Goal: Obtain resource: Download file/media

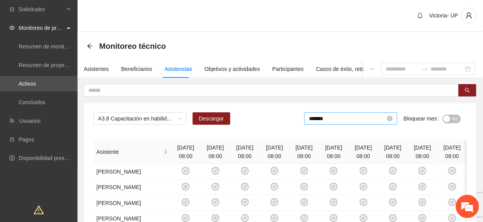
click at [336, 123] on div "*******" at bounding box center [350, 118] width 93 height 12
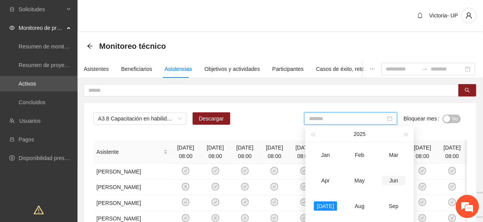
click at [402, 178] on div "Jun" at bounding box center [393, 180] width 23 height 9
type input "*******"
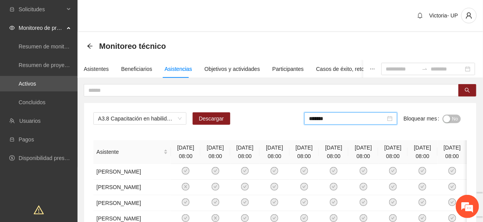
click at [455, 122] on span "No" at bounding box center [456, 119] width 6 height 9
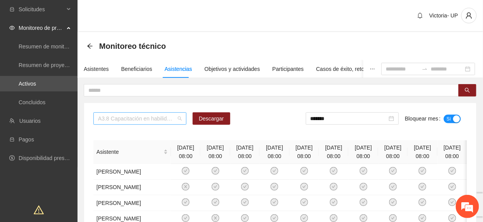
click at [157, 116] on span "A3.8 Capacitación en habilidades para la vida Fase 1 - [PERSON_NAME]" at bounding box center [140, 119] width 84 height 12
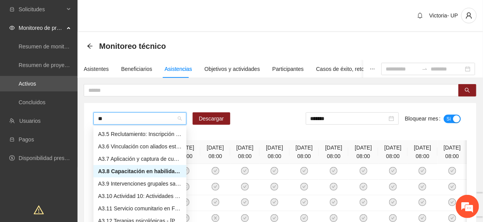
scroll to position [50, 0]
type input "***"
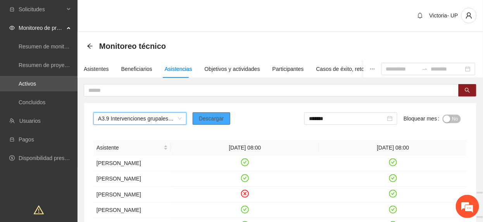
click at [211, 119] on span "Descargar" at bounding box center [211, 118] width 25 height 9
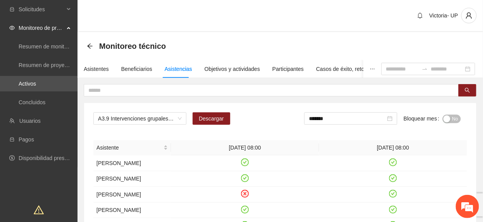
click at [453, 118] on span "No" at bounding box center [456, 119] width 6 height 9
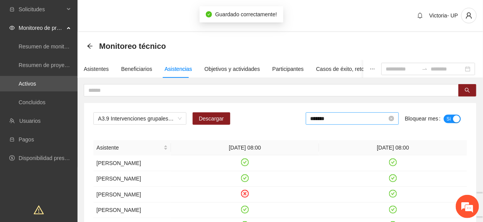
click at [328, 120] on input "*******" at bounding box center [349, 118] width 77 height 9
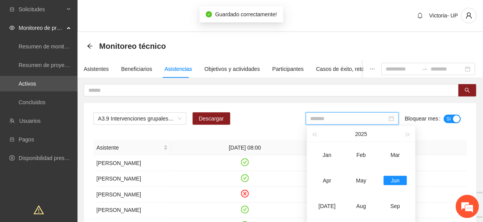
drag, startPoint x: 323, startPoint y: 201, endPoint x: 386, endPoint y: 147, distance: 83.1
click at [322, 199] on td "[DATE]" at bounding box center [327, 207] width 34 height 26
type input "*******"
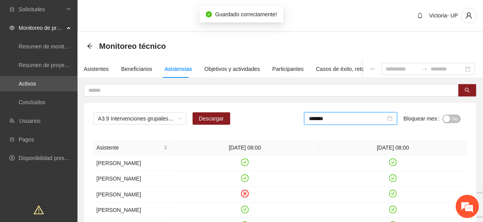
click at [453, 117] on span "No" at bounding box center [456, 119] width 6 height 9
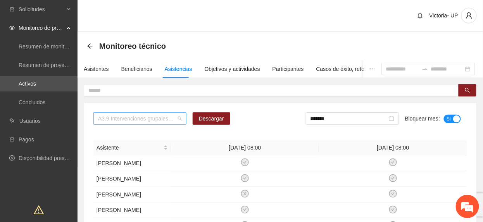
drag, startPoint x: 126, startPoint y: 123, endPoint x: 131, endPoint y: 123, distance: 4.7
click at [131, 123] on span "A3.9 Intervenciones grupales sabatinas - [PERSON_NAME]" at bounding box center [140, 119] width 84 height 12
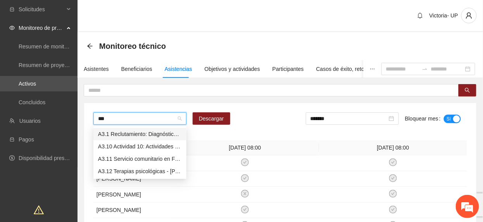
type input "****"
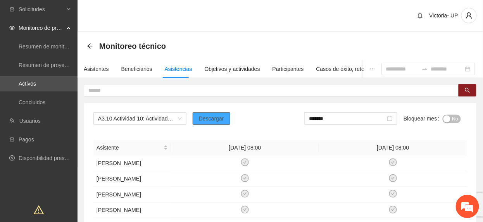
click at [210, 123] on span "Descargar" at bounding box center [211, 118] width 25 height 9
click at [456, 121] on span "No" at bounding box center [456, 119] width 6 height 9
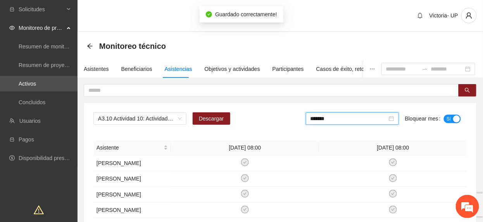
drag, startPoint x: 372, startPoint y: 120, endPoint x: 384, endPoint y: 153, distance: 35.1
click at [372, 120] on input "*******" at bounding box center [349, 118] width 77 height 9
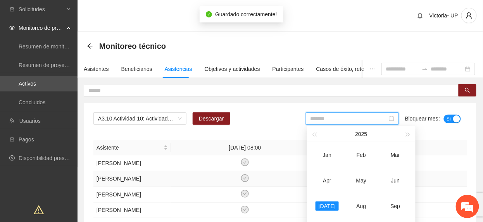
click at [394, 181] on div "Jun" at bounding box center [395, 180] width 23 height 9
type input "*******"
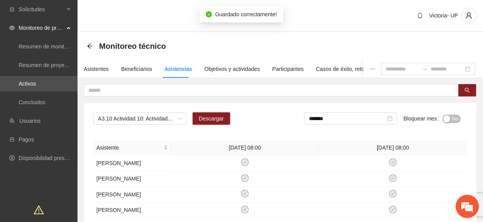
click at [454, 118] on span "No" at bounding box center [456, 119] width 6 height 9
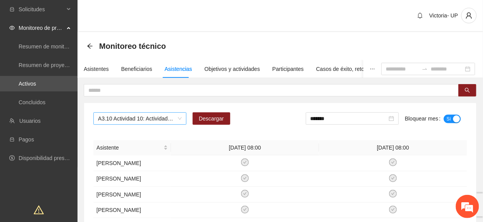
click at [142, 119] on span "A3.10 Actividad 10: Actividades de integración sabatinas - [PERSON_NAME]" at bounding box center [140, 119] width 84 height 12
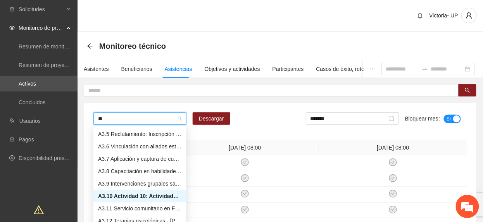
scroll to position [50, 0]
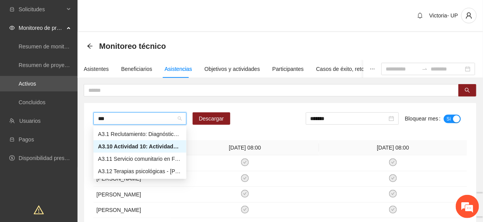
type input "****"
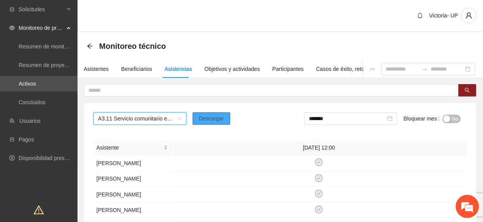
click at [218, 119] on span "Descargar" at bounding box center [211, 118] width 25 height 9
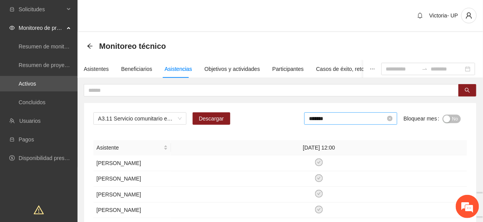
click at [360, 119] on input "*******" at bounding box center [347, 118] width 77 height 9
click at [453, 117] on span "No" at bounding box center [456, 119] width 6 height 9
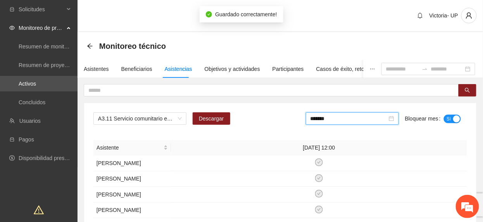
drag, startPoint x: 340, startPoint y: 120, endPoint x: 385, endPoint y: 220, distance: 109.0
click at [340, 120] on input "*******" at bounding box center [349, 118] width 77 height 9
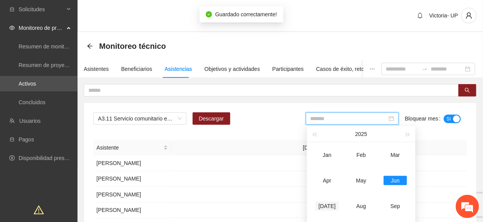
click at [330, 203] on div "[DATE]" at bounding box center [327, 206] width 23 height 9
type input "*******"
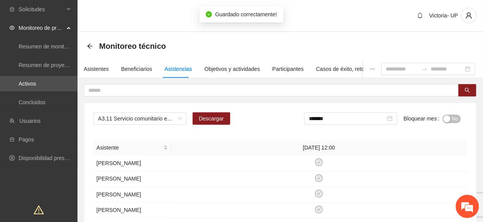
click at [453, 120] on span "No" at bounding box center [456, 119] width 6 height 9
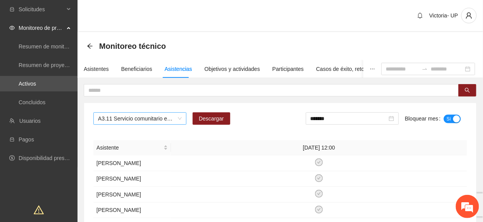
drag, startPoint x: 126, startPoint y: 114, endPoint x: 121, endPoint y: 118, distance: 6.6
click at [125, 117] on span "A3.11 Servicio comunitario en Fase 1 - [PERSON_NAME]" at bounding box center [140, 119] width 84 height 12
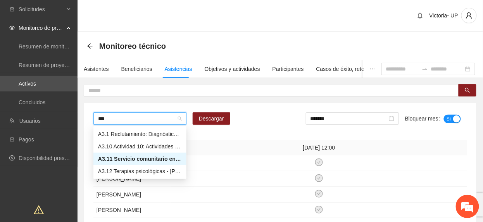
type input "****"
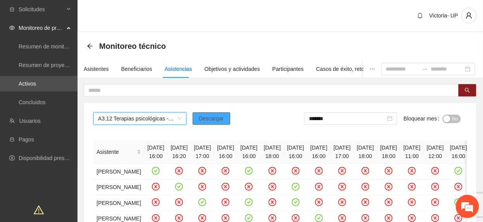
click at [218, 123] on span "Descargar" at bounding box center [211, 118] width 25 height 9
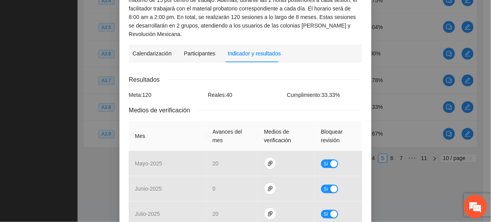
scroll to position [52, 0]
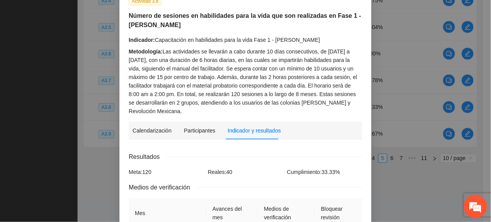
click at [207, 66] on div "Metodología: Las actividades se llevarán a cabo durante 10 días consecutivos, d…" at bounding box center [245, 81] width 233 height 68
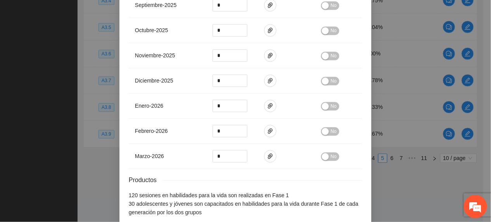
scroll to position [422, 0]
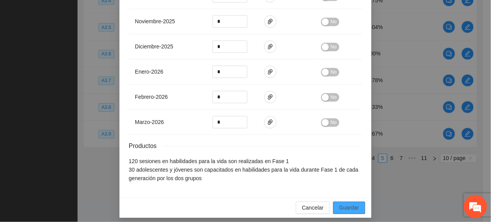
drag, startPoint x: 355, startPoint y: 200, endPoint x: 354, endPoint y: 221, distance: 20.6
click at [355, 202] on button "Guardar" at bounding box center [349, 208] width 32 height 12
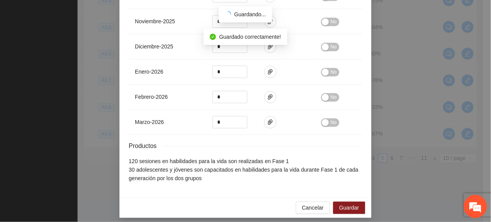
scroll to position [384, 0]
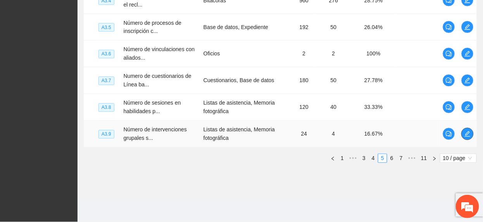
click at [468, 131] on icon "edit" at bounding box center [468, 134] width 6 height 6
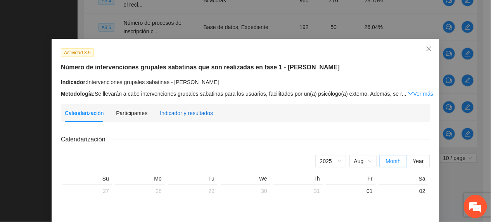
click at [199, 112] on div "Indicador y resultados" at bounding box center [186, 113] width 53 height 9
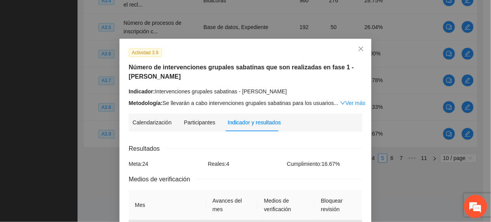
drag, startPoint x: 340, startPoint y: 104, endPoint x: 306, endPoint y: 115, distance: 35.1
click at [340, 104] on link "Ver más" at bounding box center [352, 103] width 25 height 6
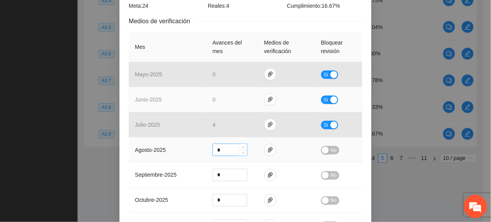
scroll to position [207, 0]
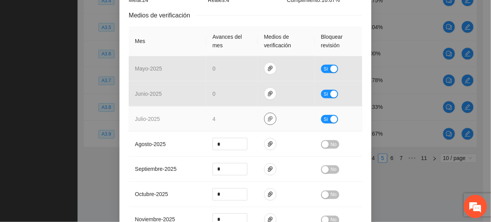
click at [265, 122] on span "paper-clip" at bounding box center [271, 119] width 12 height 6
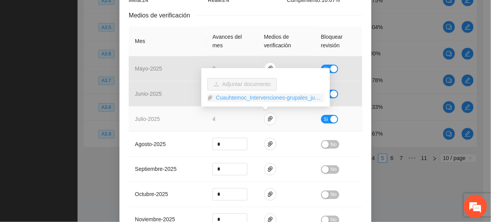
click at [232, 97] on link "Cuauhtemoc_Intervenciones-grupales_julio.zip" at bounding box center [268, 98] width 111 height 9
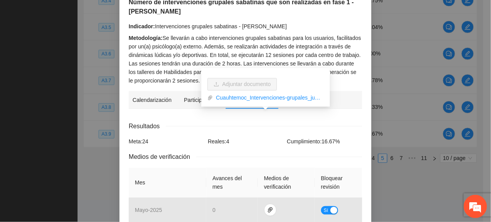
scroll to position [52, 0]
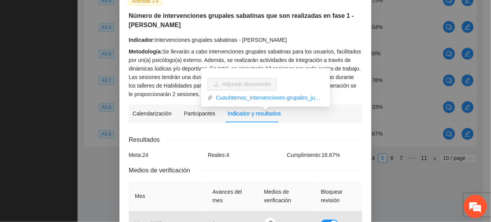
click at [338, 74] on div "Metodología: Se llevarán a cabo intervenciones grupales sabatinas para los usua…" at bounding box center [245, 72] width 233 height 51
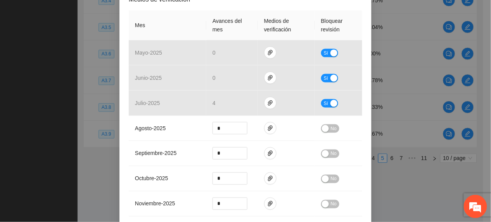
scroll to position [397, 0]
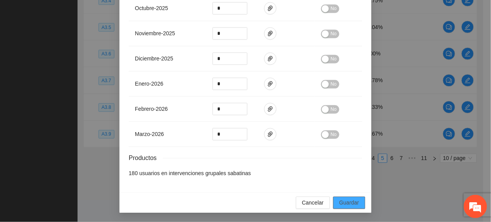
drag, startPoint x: 328, startPoint y: 201, endPoint x: 335, endPoint y: 201, distance: 7.0
click at [329, 201] on div "Cancelar Guardar" at bounding box center [245, 202] width 252 height 21
click at [351, 198] on button "Guardar" at bounding box center [349, 203] width 32 height 12
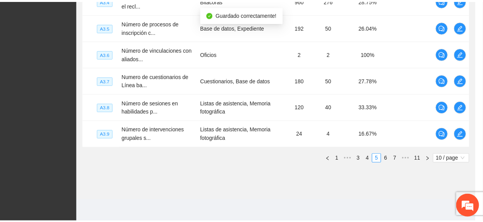
scroll to position [358, 0]
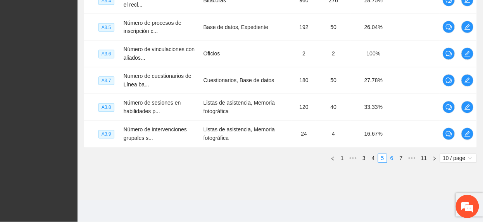
click at [390, 161] on link "6" at bounding box center [392, 158] width 9 height 9
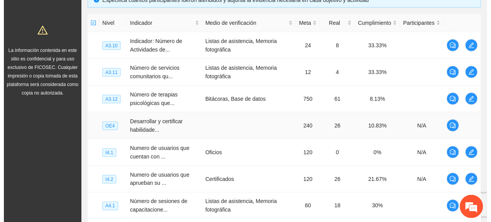
scroll to position [178, 0]
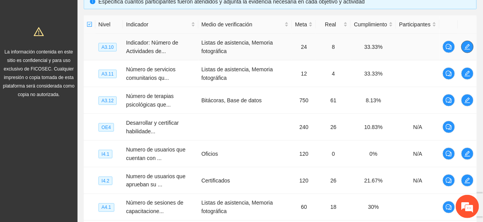
click at [462, 47] on span "edit" at bounding box center [468, 47] width 12 height 6
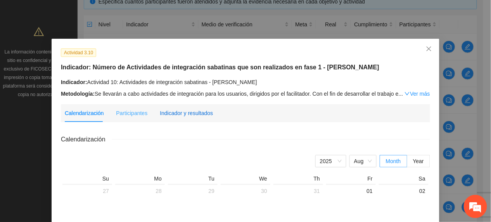
click at [185, 117] on div "Indicador y resultados" at bounding box center [186, 113] width 53 height 9
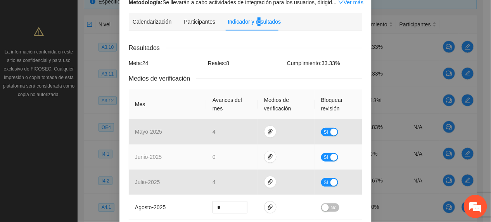
scroll to position [155, 0]
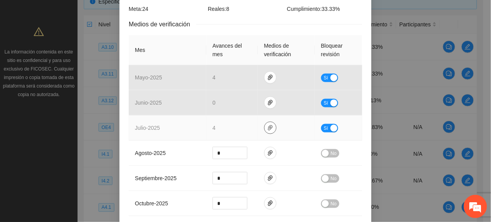
click at [265, 123] on button "button" at bounding box center [270, 128] width 12 height 12
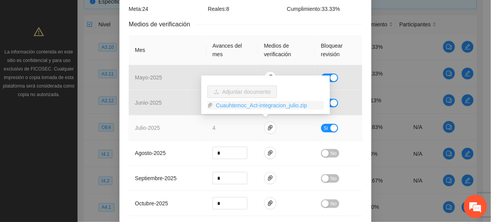
click at [242, 103] on link "Cuauhtemoc_Act-integracion_julio.zip" at bounding box center [268, 105] width 111 height 9
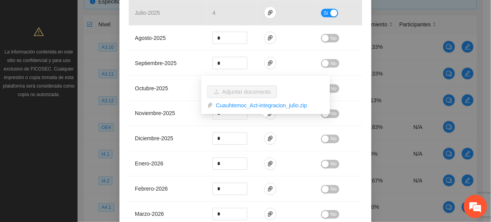
scroll to position [354, 0]
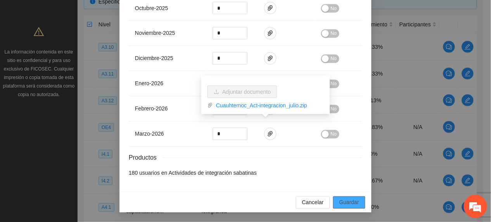
drag, startPoint x: 348, startPoint y: 204, endPoint x: 379, endPoint y: 211, distance: 31.2
click at [348, 204] on span "Guardar" at bounding box center [349, 203] width 20 height 9
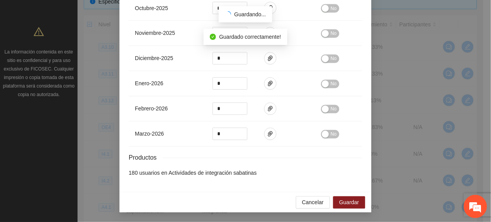
scroll to position [315, 0]
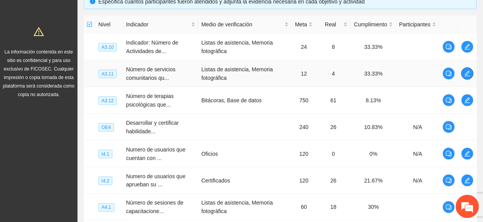
click at [465, 74] on icon "edit" at bounding box center [468, 74] width 6 height 6
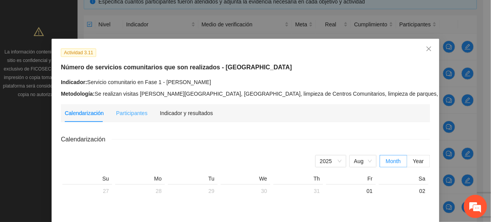
click at [187, 111] on div "Indicador y resultados" at bounding box center [186, 113] width 53 height 18
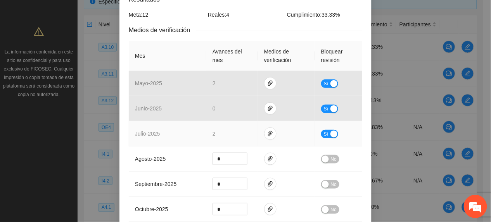
scroll to position [155, 0]
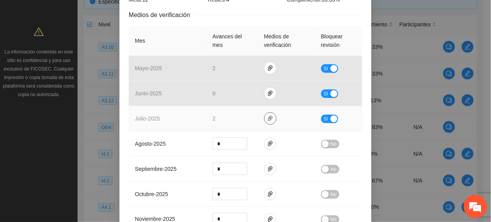
click at [267, 118] on icon "paper-clip" at bounding box center [270, 119] width 6 height 6
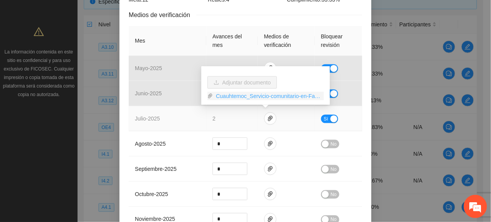
click at [236, 95] on link "Cuauhtemoc_Servicio-comunitario-en-Fase-1_julio.zip" at bounding box center [268, 96] width 111 height 9
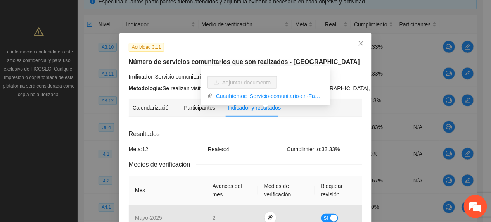
scroll to position [0, 0]
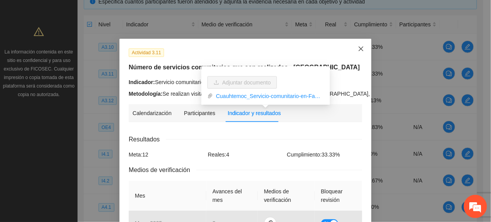
click at [351, 50] on span "Close" at bounding box center [361, 49] width 21 height 21
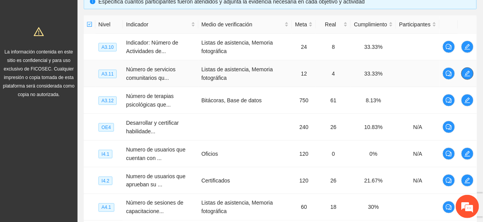
click at [465, 73] on icon "edit" at bounding box center [468, 74] width 6 height 6
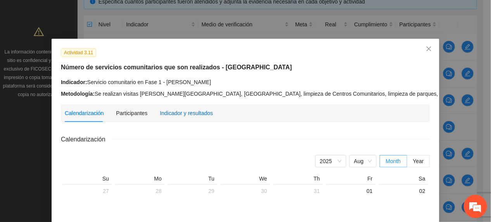
click at [194, 114] on div "Indicador y resultados" at bounding box center [186, 113] width 53 height 9
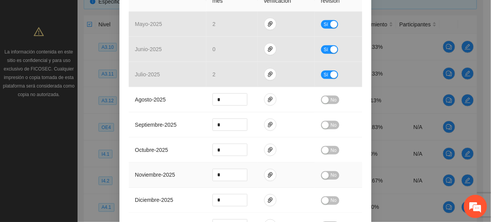
scroll to position [354, 0]
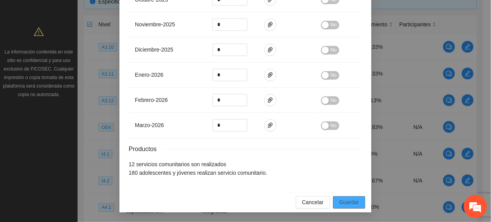
click at [344, 204] on span "Guardar" at bounding box center [349, 203] width 20 height 9
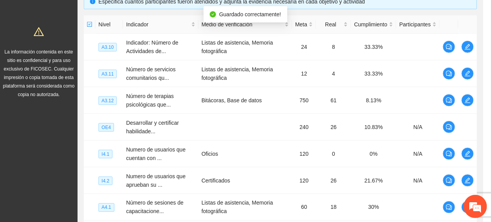
scroll to position [315, 0]
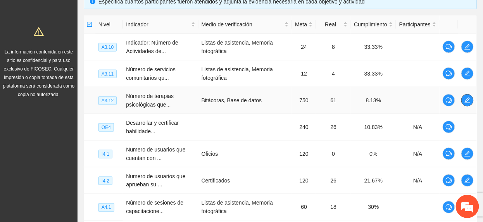
click at [466, 98] on icon "edit" at bounding box center [468, 100] width 6 height 6
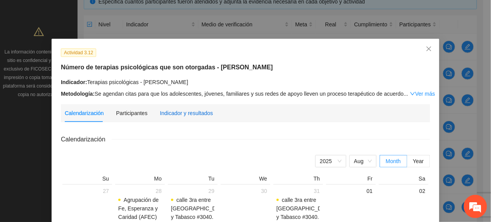
click at [188, 112] on div "Indicador y resultados" at bounding box center [186, 113] width 53 height 9
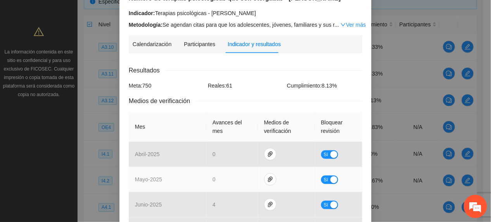
scroll to position [207, 0]
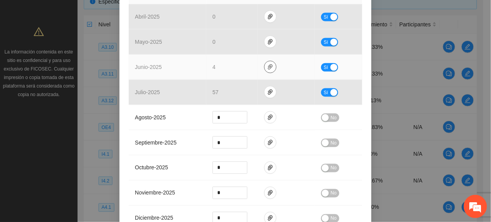
click at [269, 72] on button "button" at bounding box center [270, 67] width 12 height 12
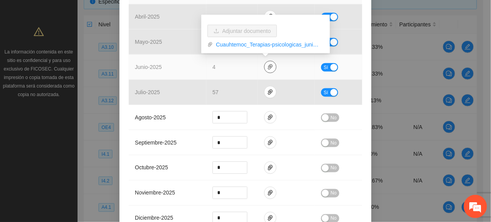
click at [267, 67] on icon "paper-clip" at bounding box center [270, 67] width 6 height 6
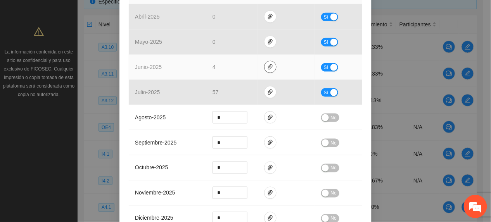
click at [267, 66] on icon "paper-clip" at bounding box center [270, 67] width 6 height 6
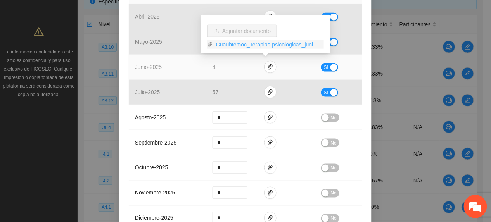
click at [252, 47] on link "Cuauhtemoc_Terapias-psicologicas_junio.zip" at bounding box center [268, 44] width 111 height 9
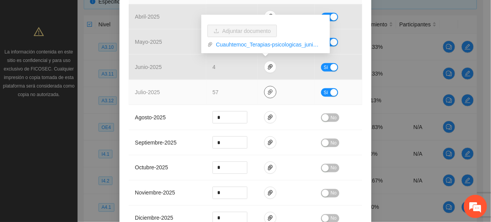
click at [267, 97] on button "button" at bounding box center [270, 92] width 12 height 12
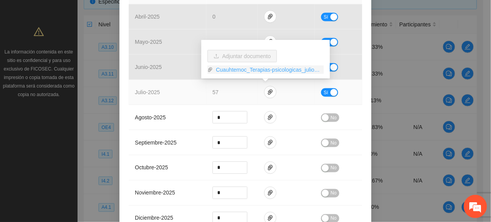
click at [243, 71] on link "Cuauhtemoc_Terapias-psicologicas_julio.zip" at bounding box center [268, 70] width 111 height 9
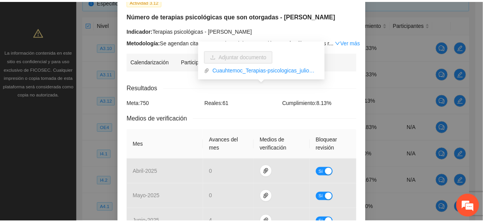
scroll to position [0, 0]
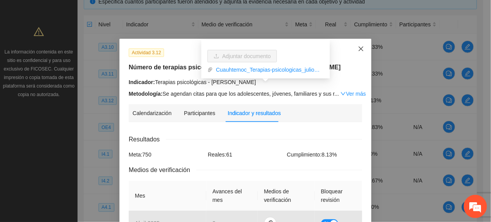
click at [359, 45] on span "Close" at bounding box center [361, 49] width 21 height 21
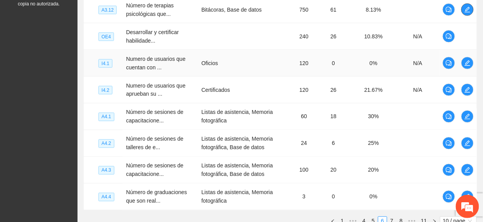
scroll to position [282, 0]
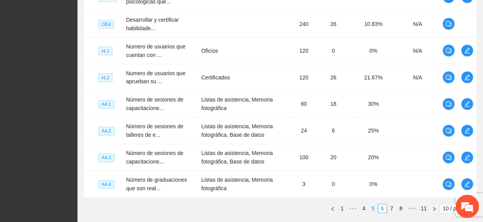
click at [370, 208] on link "5" at bounding box center [373, 209] width 9 height 9
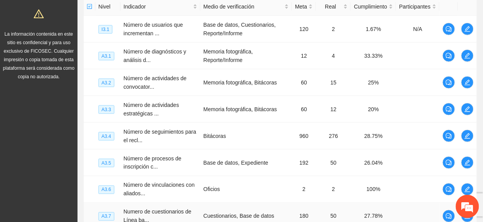
scroll to position [178, 0]
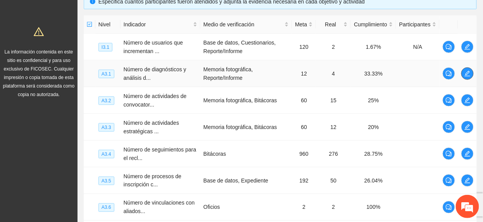
click at [469, 70] on button "button" at bounding box center [468, 73] width 12 height 12
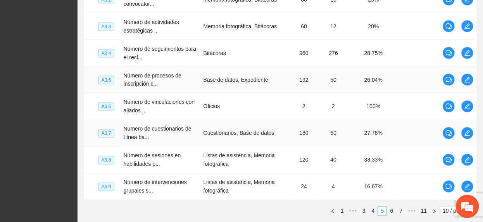
scroll to position [282, 0]
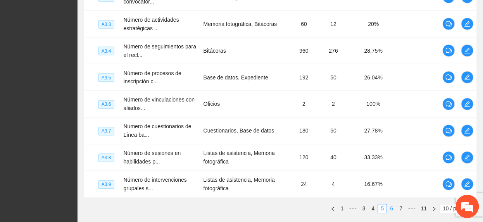
click at [389, 213] on link "6" at bounding box center [392, 209] width 9 height 9
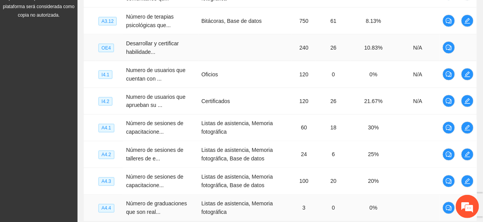
scroll to position [334, 0]
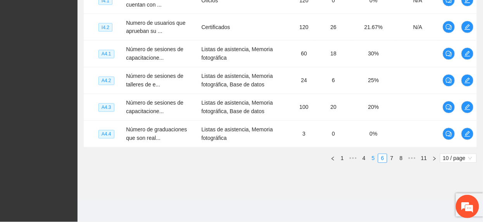
click at [375, 160] on link "5" at bounding box center [373, 158] width 9 height 9
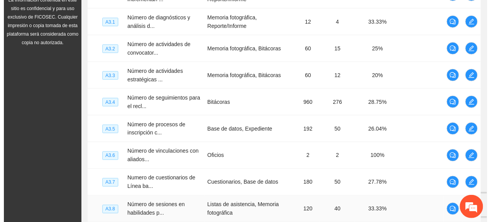
scroll to position [230, 0]
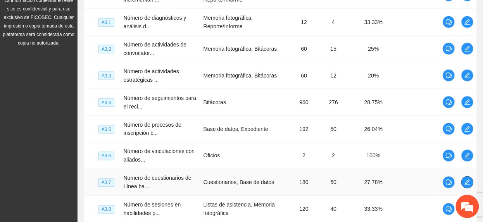
click at [469, 185] on icon "edit" at bounding box center [468, 183] width 6 height 6
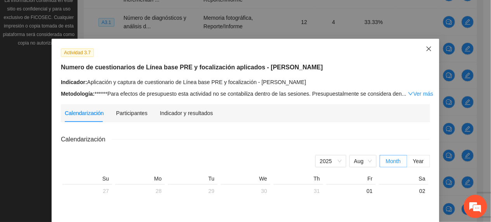
click at [428, 50] on span "Close" at bounding box center [428, 49] width 21 height 21
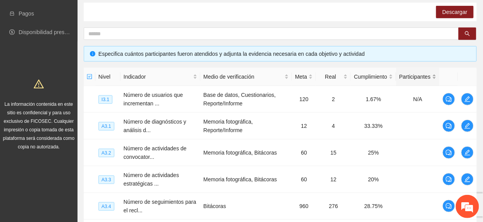
scroll to position [126, 0]
click at [469, 100] on icon "edit" at bounding box center [468, 99] width 6 height 6
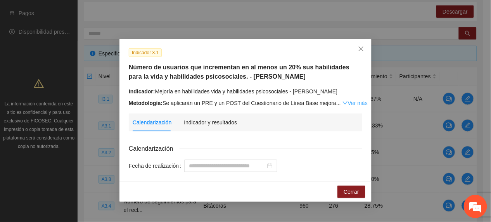
click at [351, 105] on link "Ver más" at bounding box center [354, 103] width 25 height 6
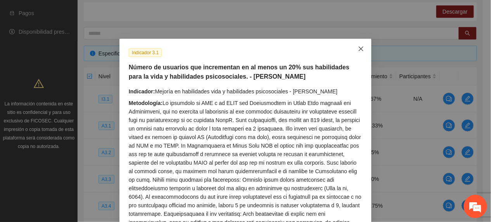
drag, startPoint x: 355, startPoint y: 53, endPoint x: 361, endPoint y: 64, distance: 13.2
click at [355, 53] on span "Close" at bounding box center [361, 49] width 21 height 21
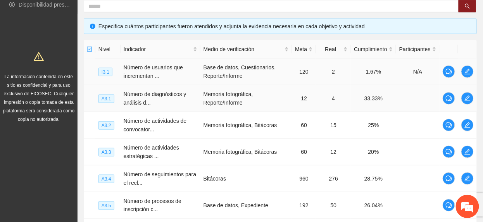
scroll to position [178, 0]
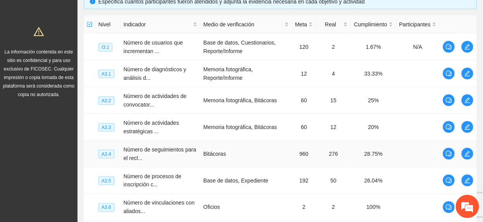
drag, startPoint x: 53, startPoint y: 164, endPoint x: 89, endPoint y: 156, distance: 36.9
click at [57, 166] on div "Solicitudes Monitoreo de proyectos Resumen de monitoreo Resumen de proyectos ap…" at bounding box center [39, 99] width 78 height 554
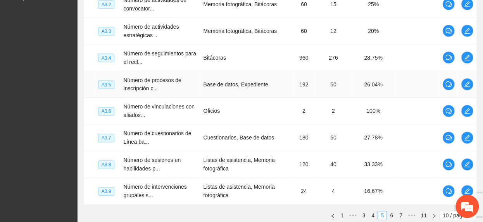
scroll to position [230, 0]
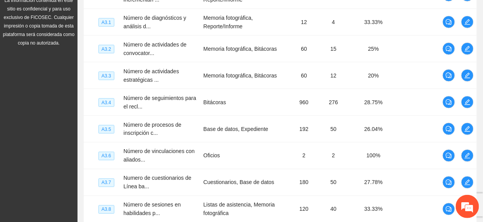
click at [47, 105] on div "Solicitudes Monitoreo de proyectos Resumen de monitoreo Resumen de proyectos ap…" at bounding box center [39, 47] width 78 height 554
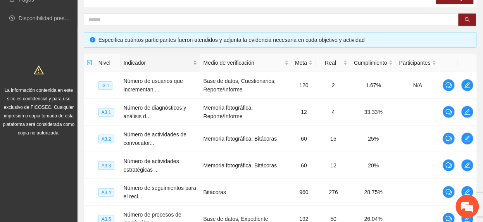
scroll to position [126, 0]
